Goal: Task Accomplishment & Management: Manage account settings

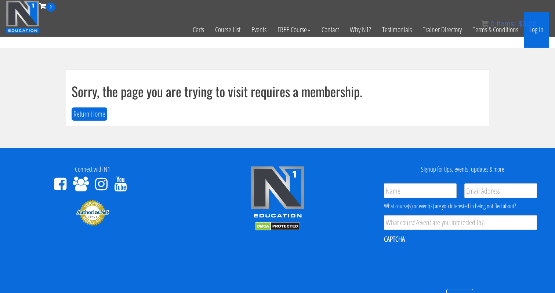
click at [538, 28] on link "Log In" at bounding box center [536, 30] width 25 height 36
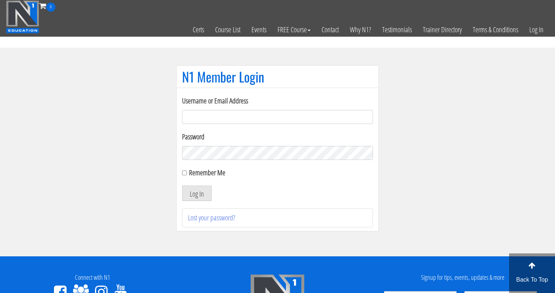
click at [306, 120] on input "Username or Email Address" at bounding box center [277, 117] width 191 height 14
type input "[EMAIL_ADDRESS][DOMAIN_NAME]"
click at [182, 186] on button "Log In" at bounding box center [197, 193] width 30 height 15
click at [204, 197] on button "Log In" at bounding box center [197, 193] width 30 height 15
